Goal: Task Accomplishment & Management: Use online tool/utility

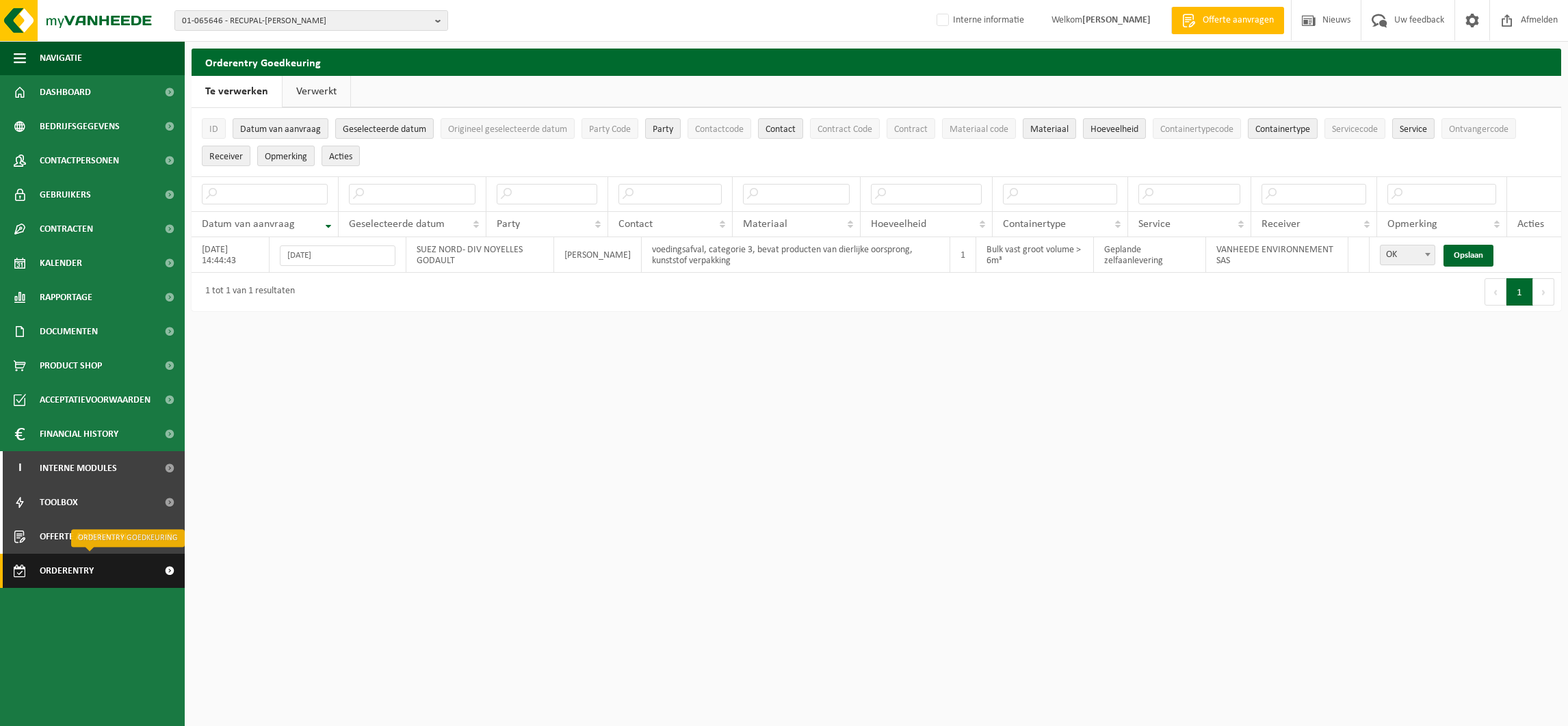
click at [76, 573] on span "Orderentry Goedkeuring" at bounding box center [97, 570] width 115 height 34
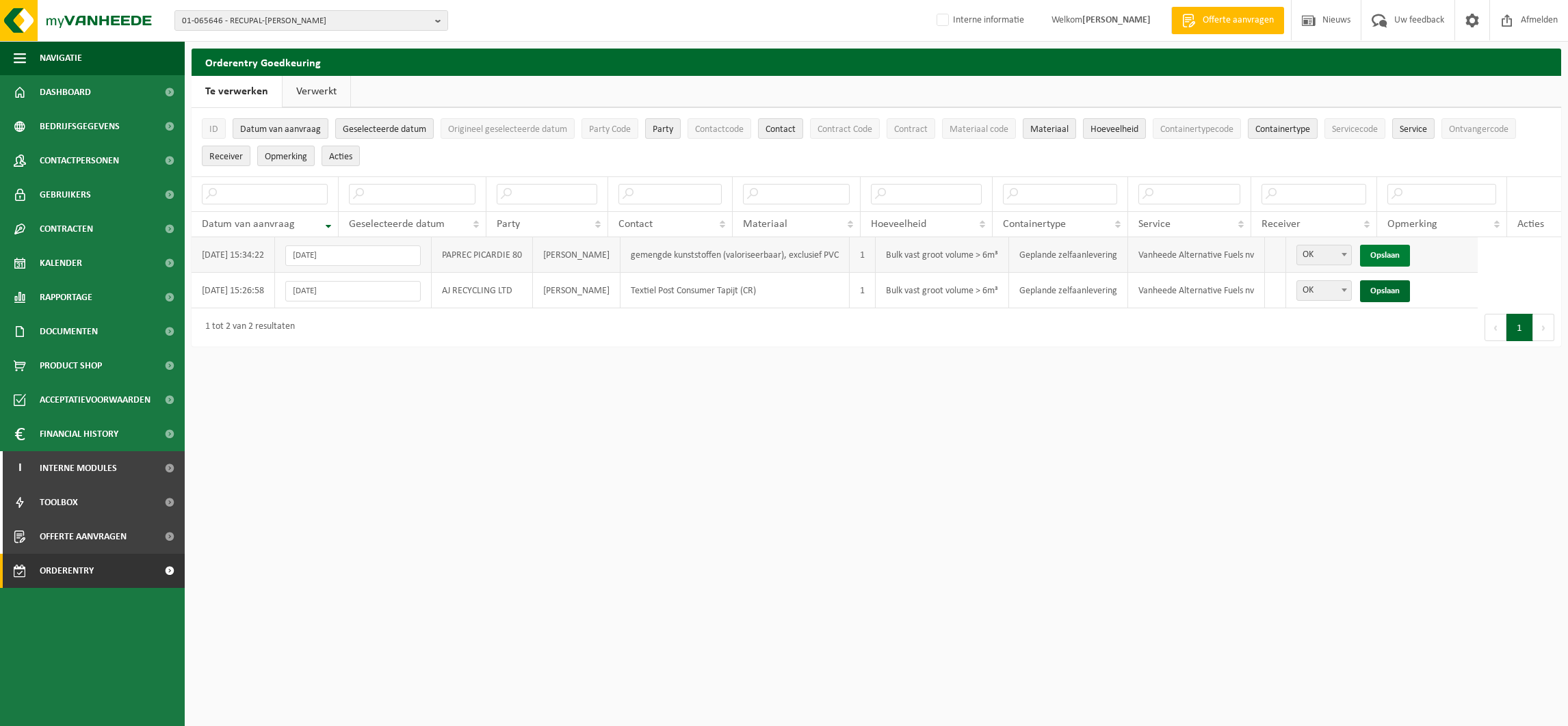
click at [1410, 249] on link "Opslaan" at bounding box center [1385, 256] width 50 height 22
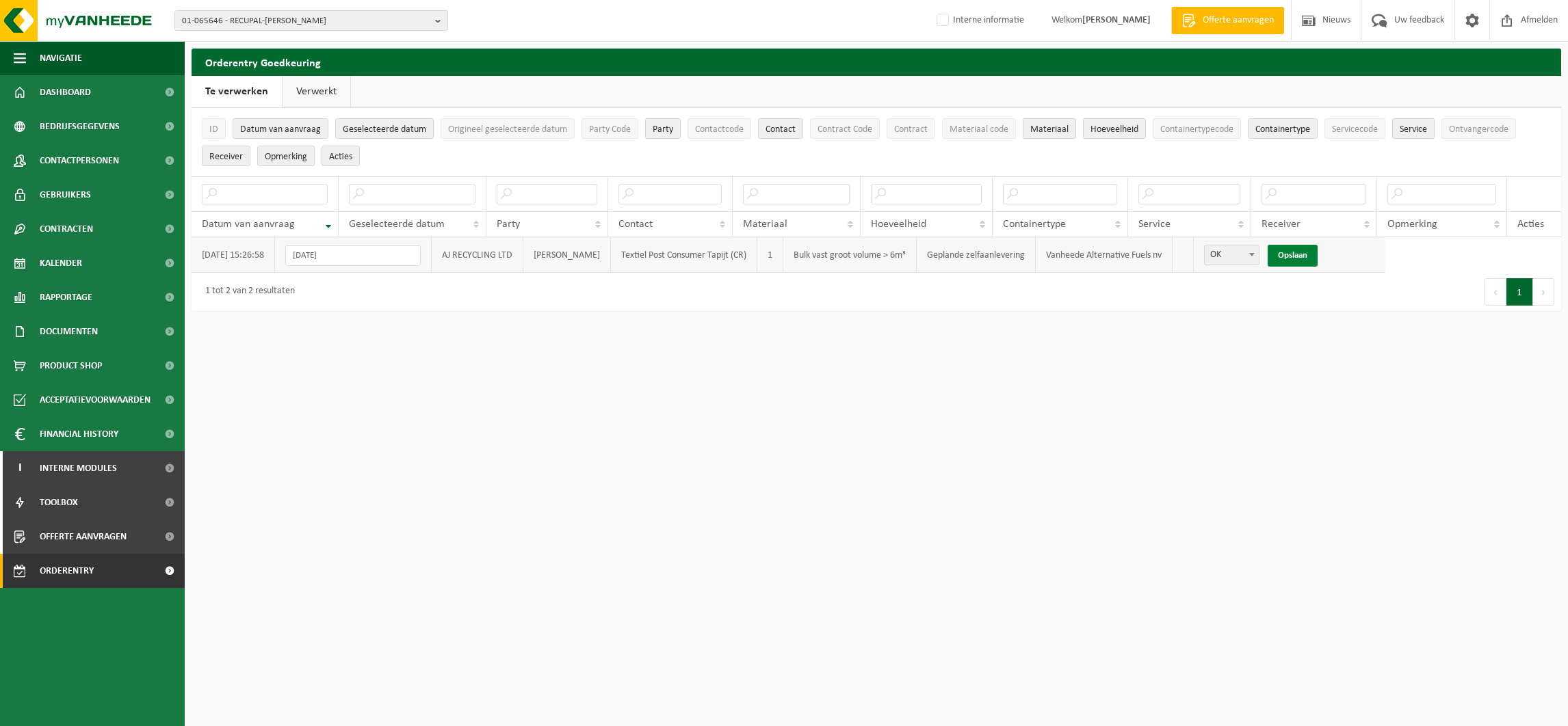
click at [1317, 249] on link "Opslaan" at bounding box center [1292, 256] width 50 height 22
